Goal: Information Seeking & Learning: Learn about a topic

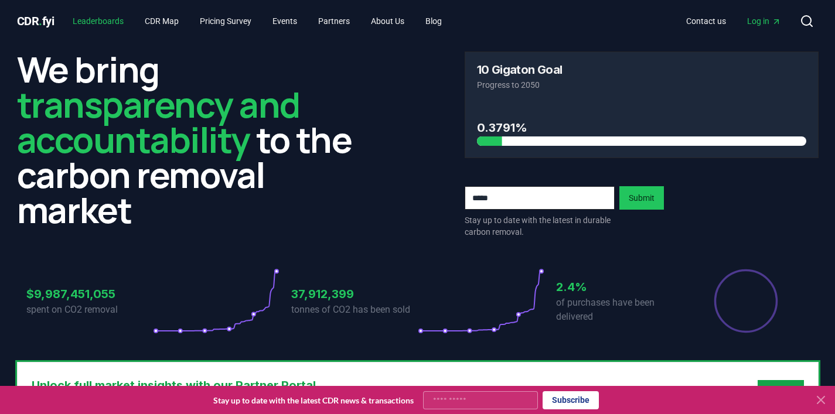
click at [117, 24] on link "Leaderboards" at bounding box center [98, 21] width 70 height 21
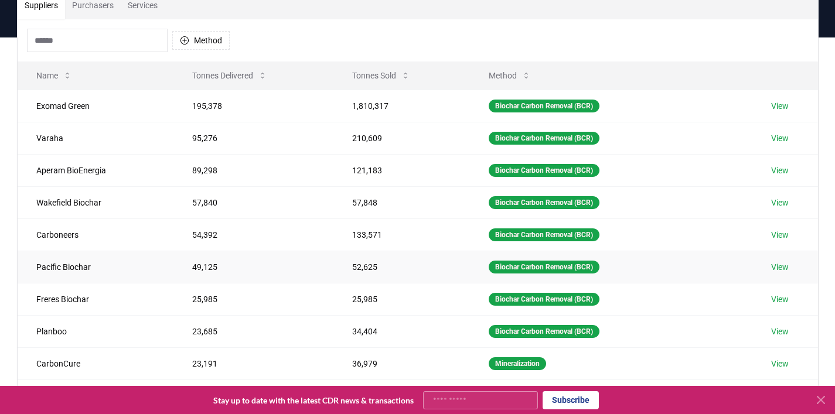
scroll to position [98, 0]
click at [471, 95] on td "Biochar Carbon Removal (BCR)" at bounding box center [611, 106] width 283 height 32
click at [791, 109] on td "View" at bounding box center [784, 106] width 65 height 32
click at [787, 107] on link "View" at bounding box center [780, 106] width 18 height 12
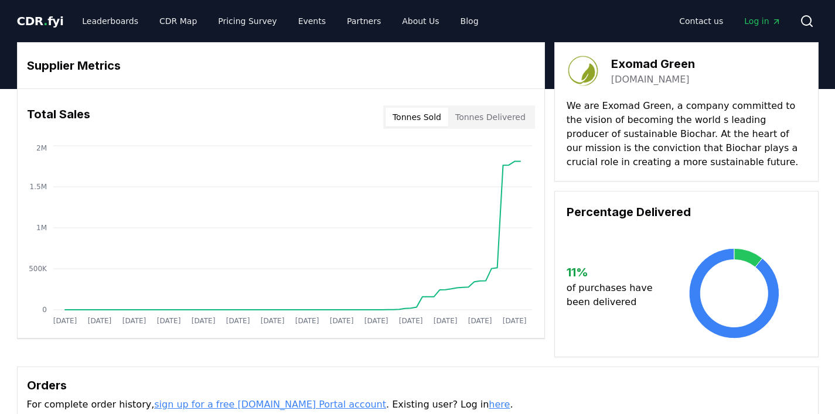
click at [427, 117] on button "Tonnes Sold" at bounding box center [416, 117] width 63 height 19
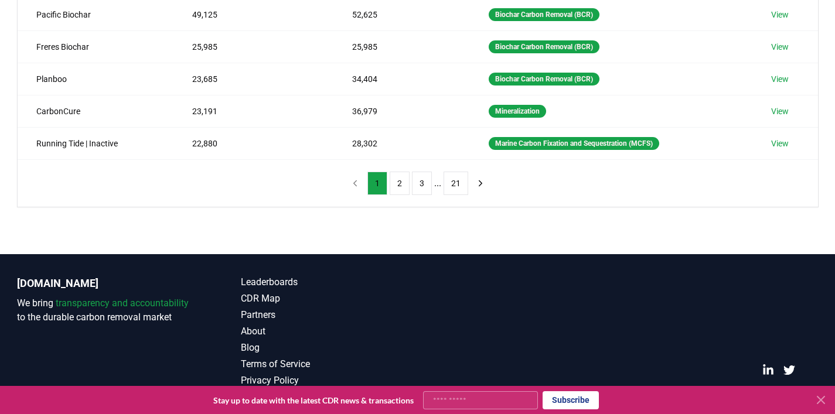
scroll to position [361, 0]
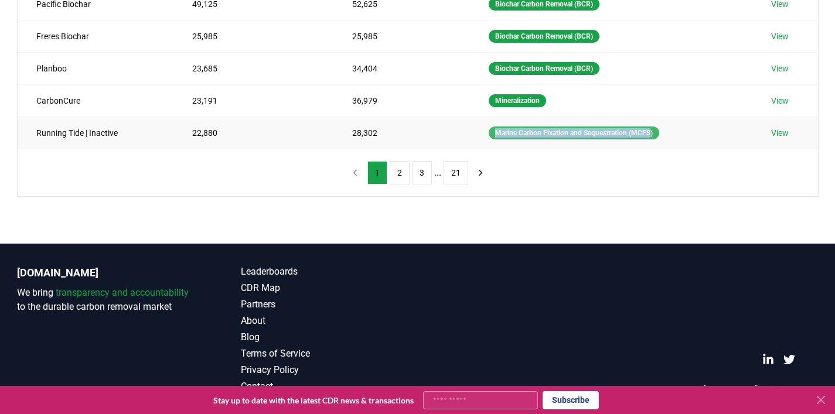
drag, startPoint x: 660, startPoint y: 134, endPoint x: 491, endPoint y: 134, distance: 168.7
click at [491, 134] on div "Marine Carbon Fixation and Sequestration (MCFS)" at bounding box center [574, 133] width 170 height 13
click at [398, 183] on button "2" at bounding box center [400, 172] width 20 height 23
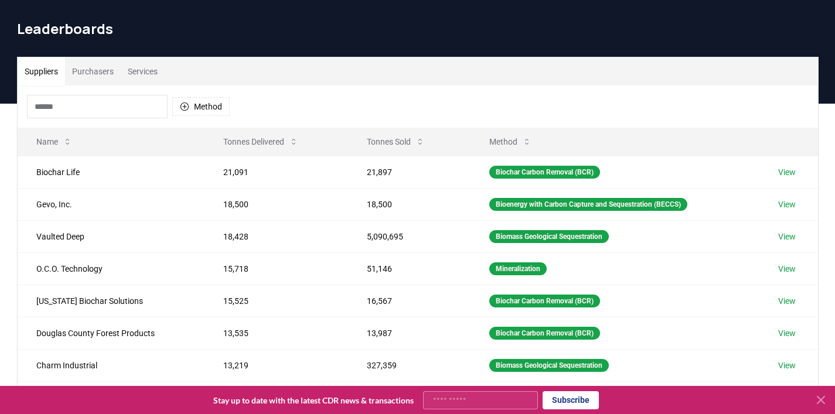
scroll to position [0, 0]
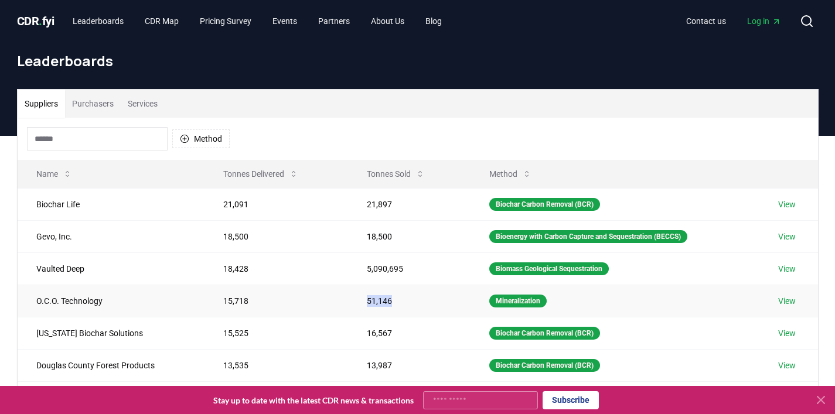
click at [348, 311] on td "51,146" at bounding box center [409, 301] width 122 height 32
